Goal: Information Seeking & Learning: Learn about a topic

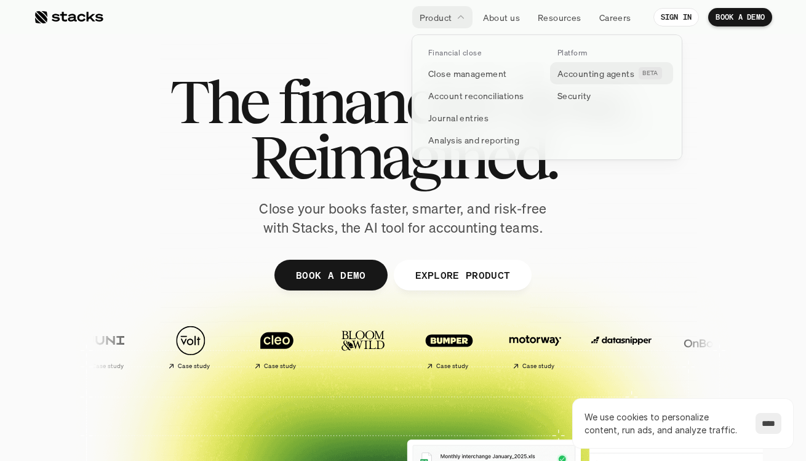
click at [584, 73] on p "Accounting agents" at bounding box center [595, 73] width 77 height 13
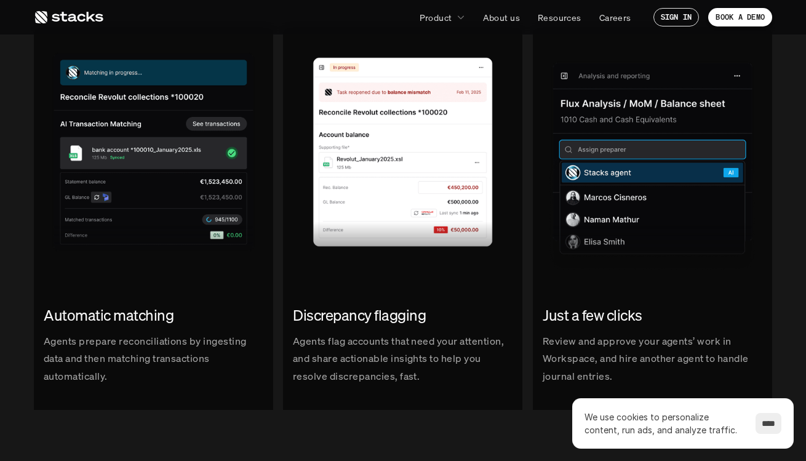
scroll to position [1476, 0]
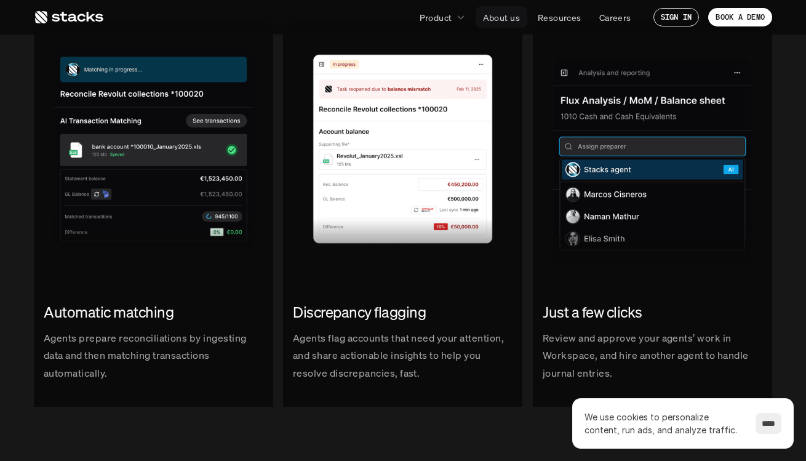
click at [509, 13] on p "About us" at bounding box center [501, 17] width 37 height 13
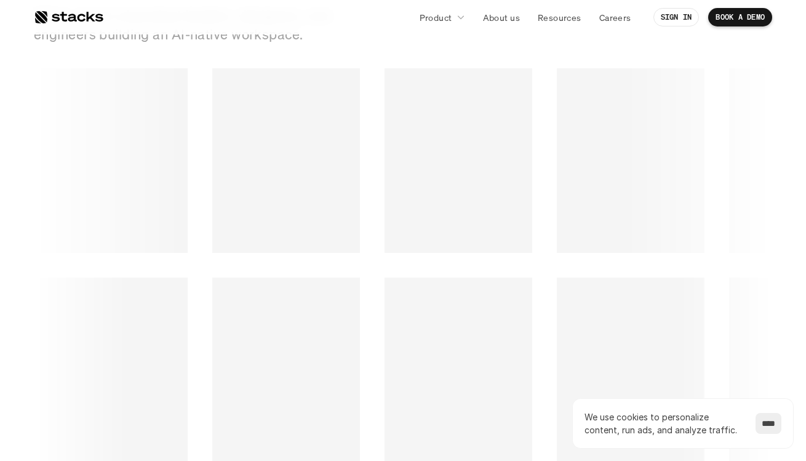
scroll to position [1678, 0]
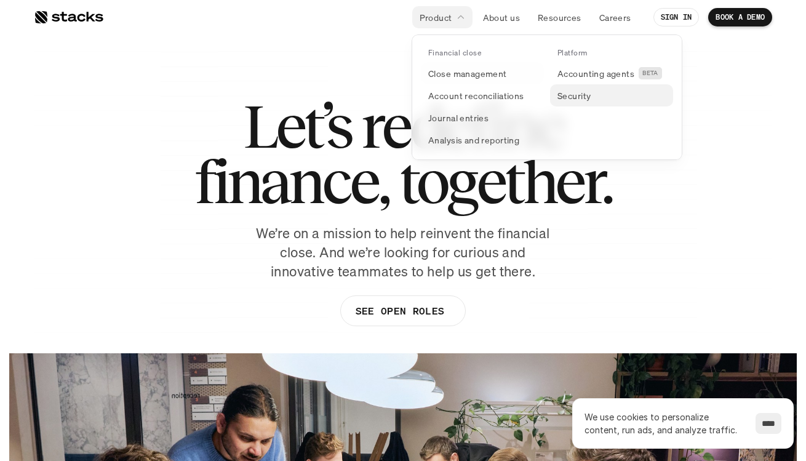
click at [574, 95] on p "Security" at bounding box center [573, 95] width 33 height 13
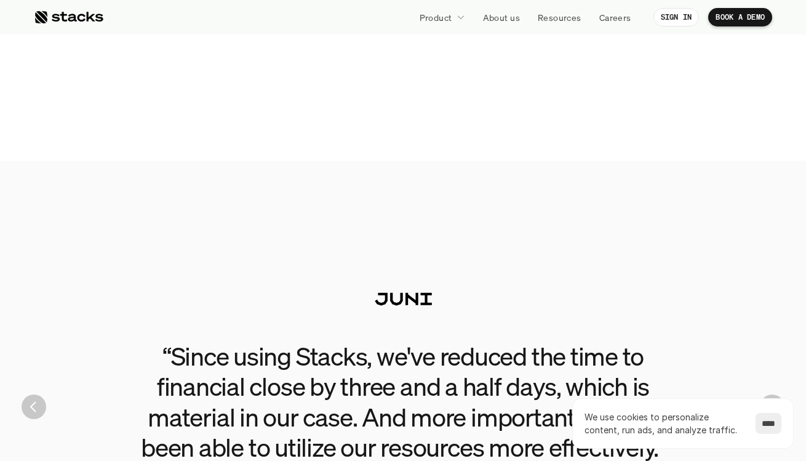
scroll to position [2537, 0]
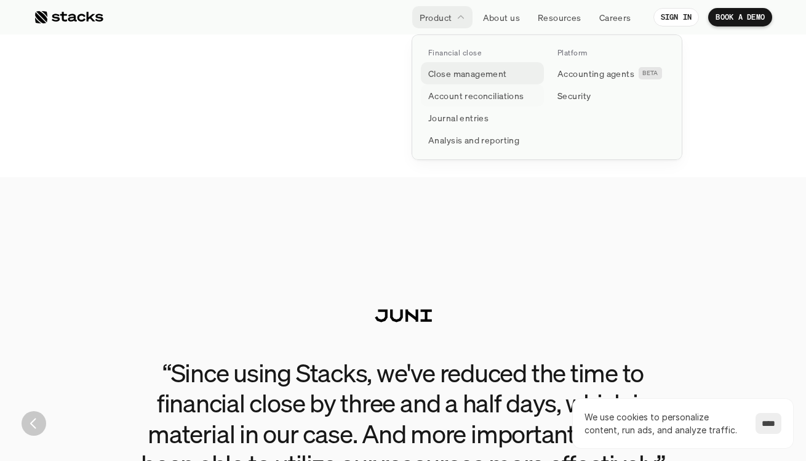
click at [456, 73] on p "Close management" at bounding box center [467, 73] width 79 height 13
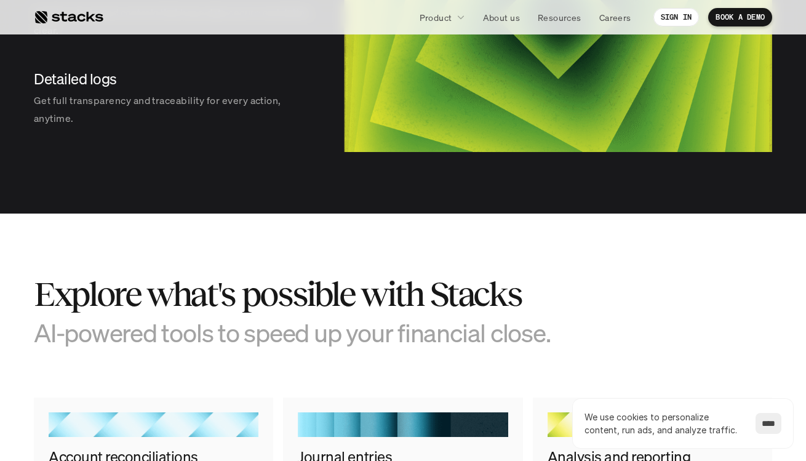
scroll to position [1699, 0]
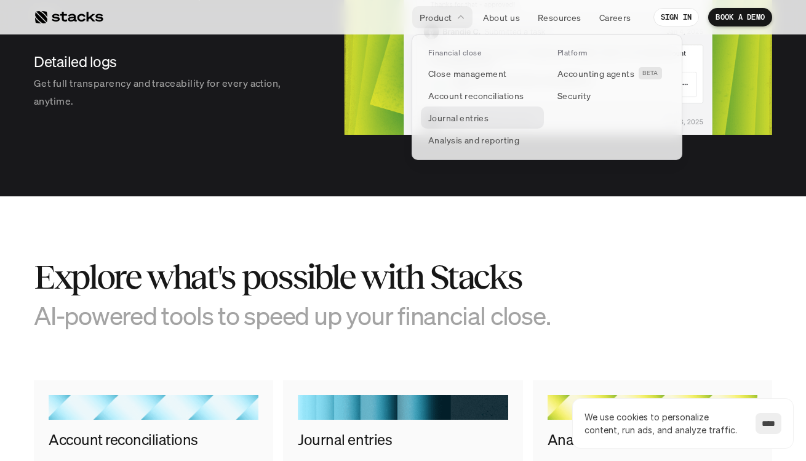
click at [462, 114] on p "Journal entries" at bounding box center [458, 117] width 60 height 13
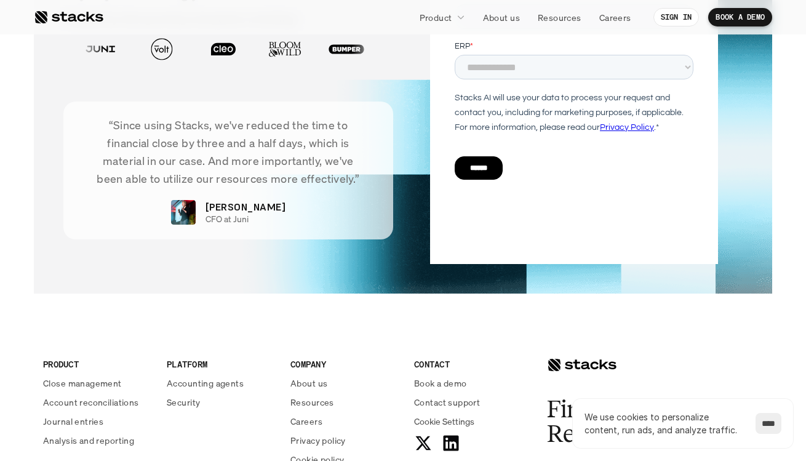
scroll to position [2394, 0]
